Goal: Check status: Check status

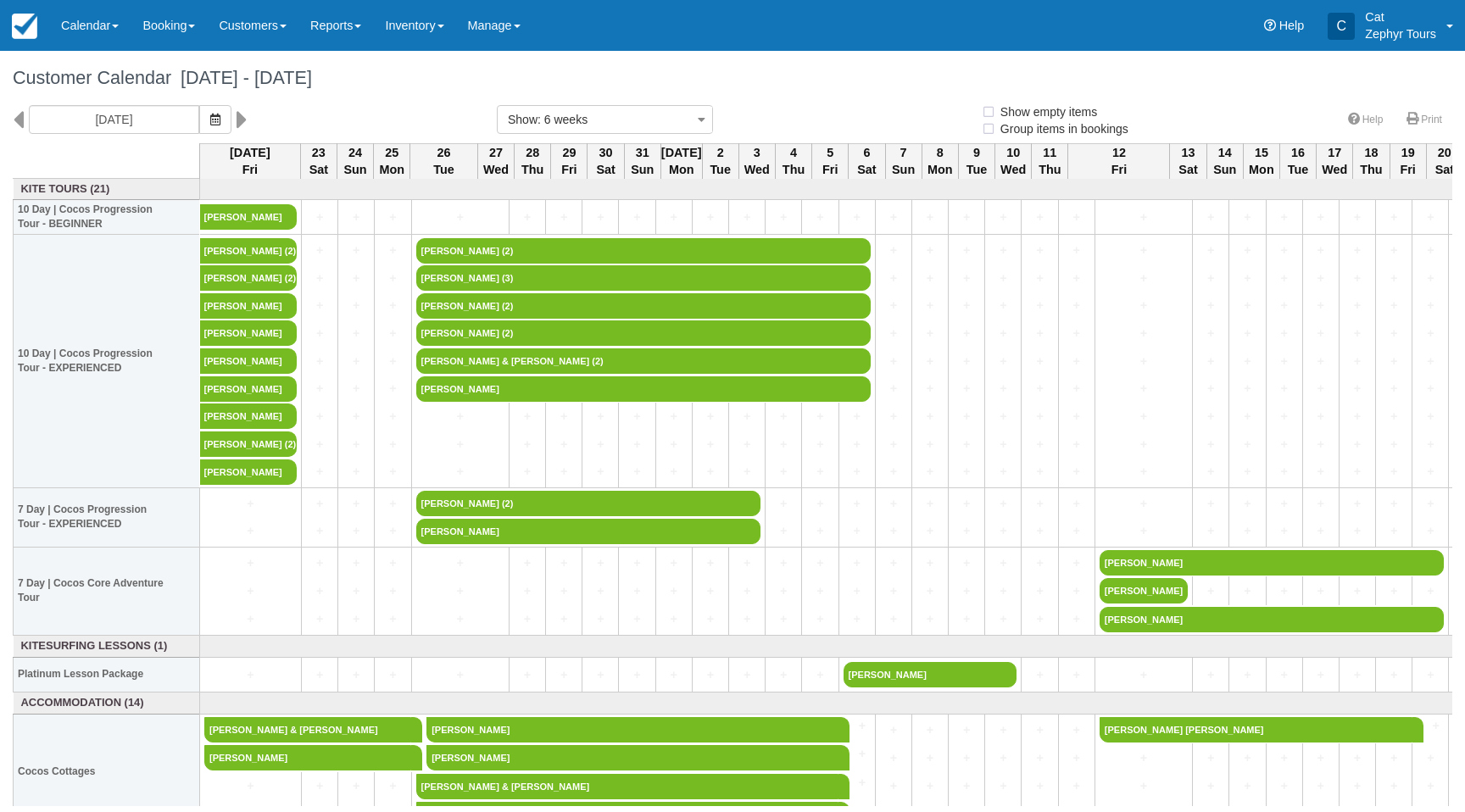
select select
click at [30, 30] on img at bounding box center [24, 26] width 25 height 25
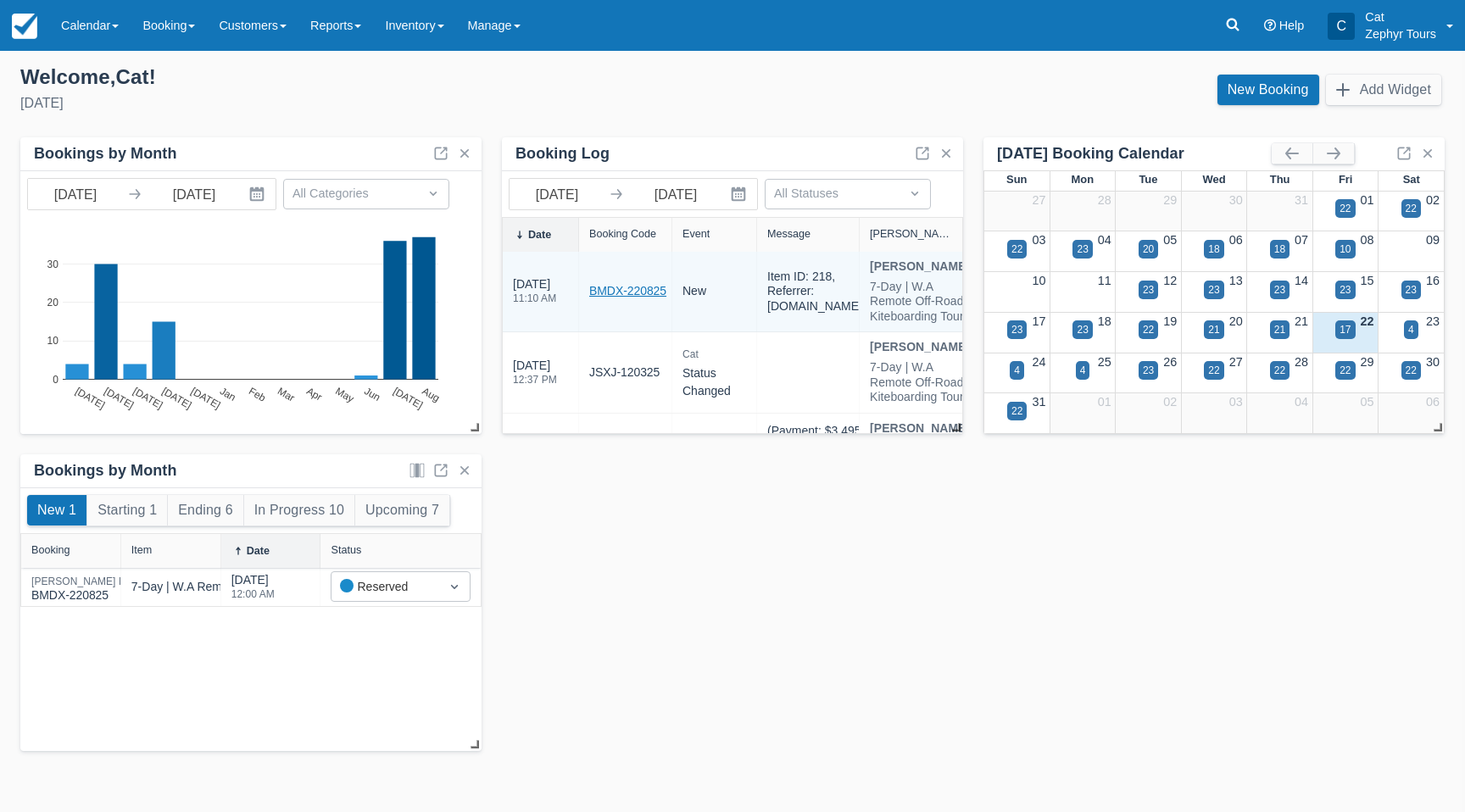
click at [628, 300] on link "BMDX-220825" at bounding box center [627, 292] width 77 height 18
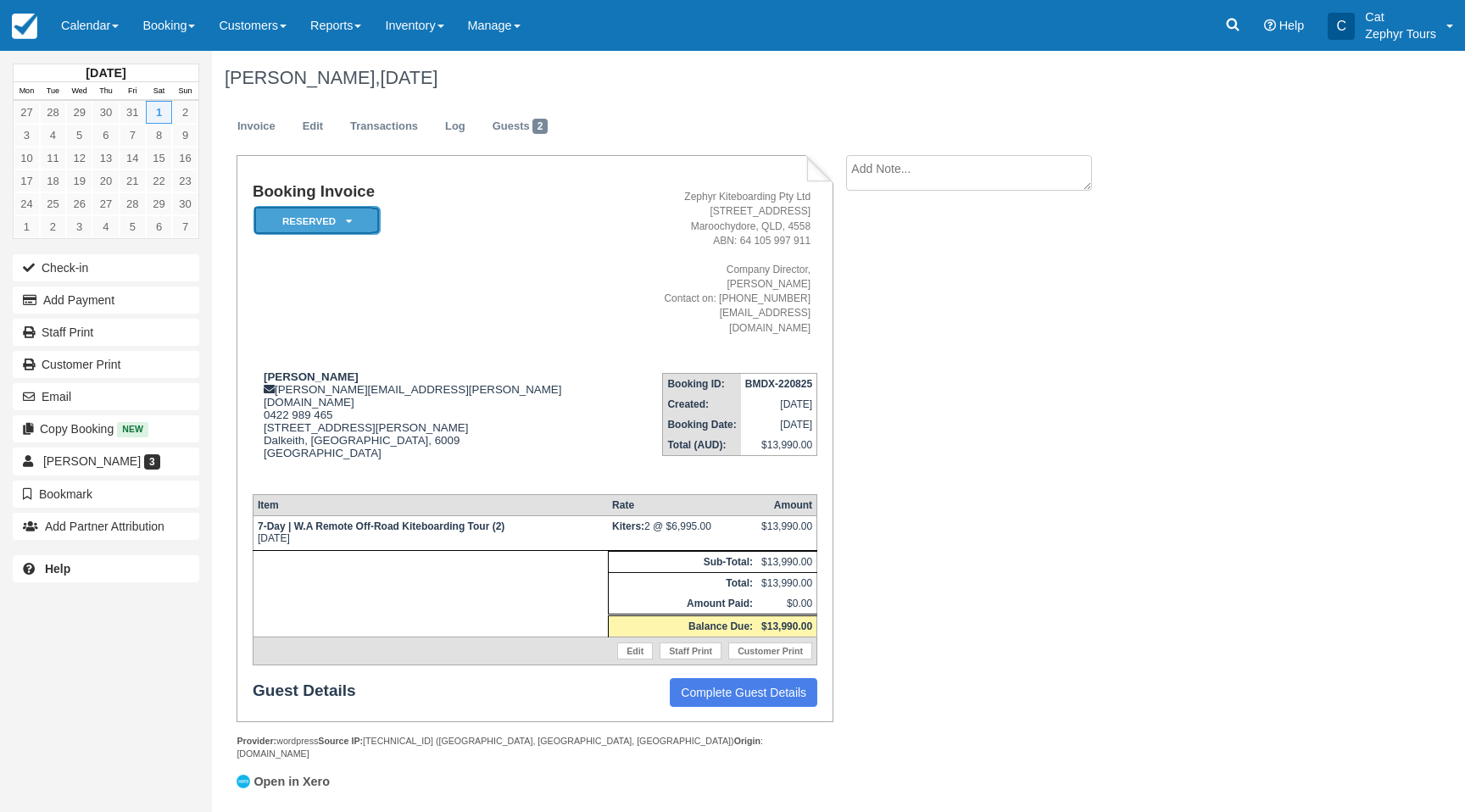
click at [373, 221] on em "Reserved" at bounding box center [317, 220] width 127 height 30
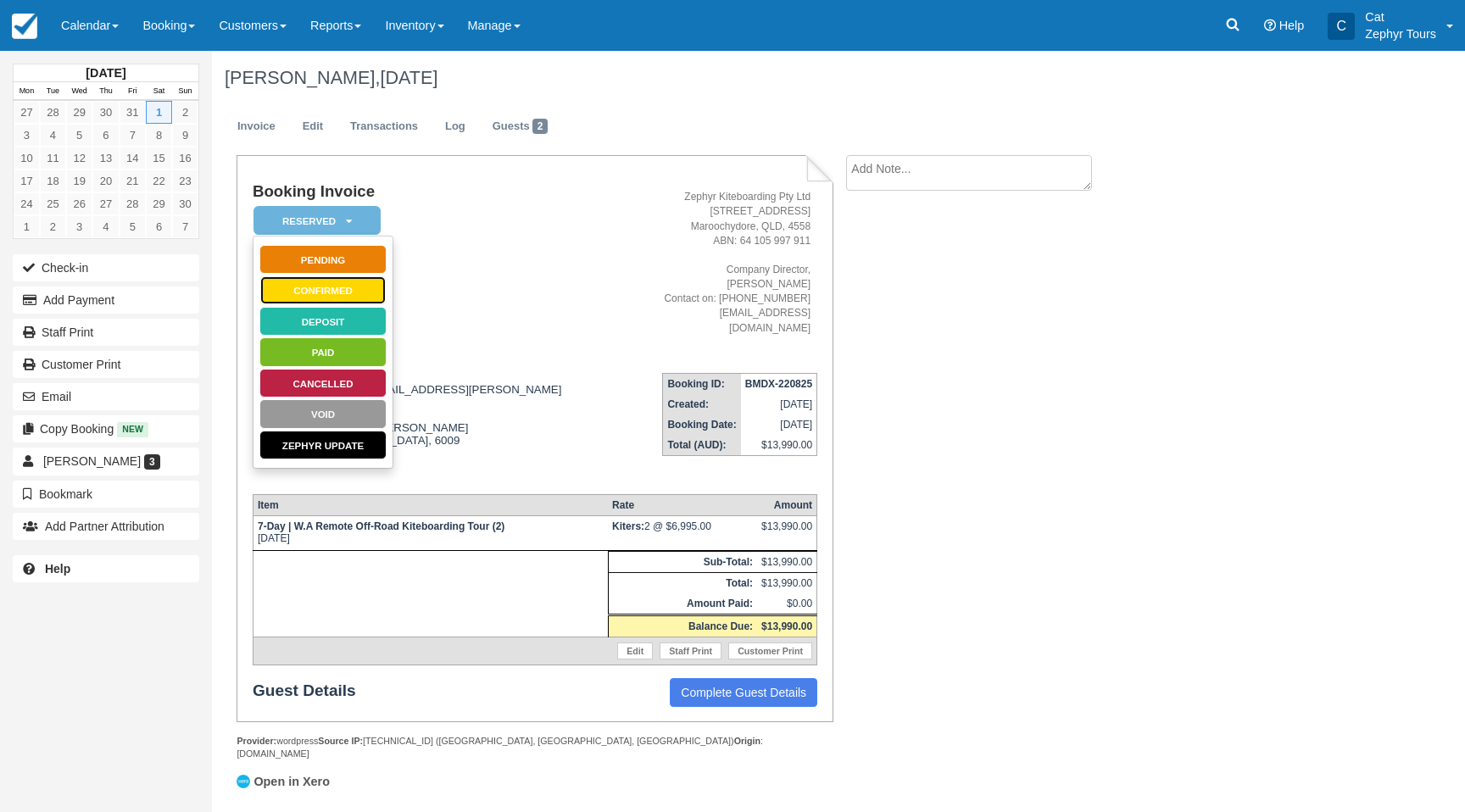
click at [327, 293] on link "Confirmed" at bounding box center [322, 290] width 127 height 30
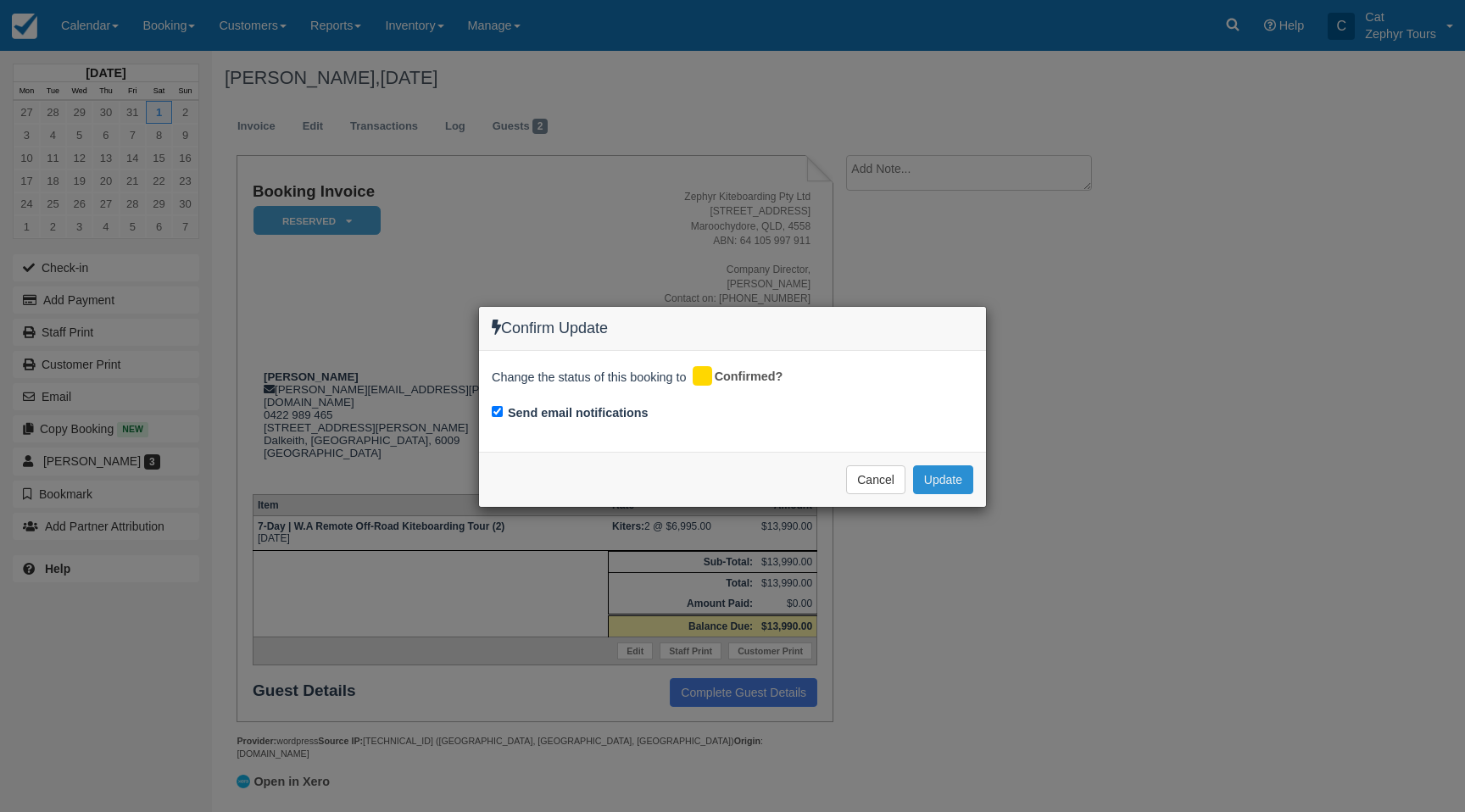
click at [947, 480] on button "Update" at bounding box center [943, 480] width 61 height 29
